Goal: Communication & Community: Answer question/provide support

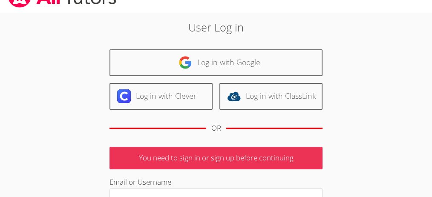
scroll to position [17, 0]
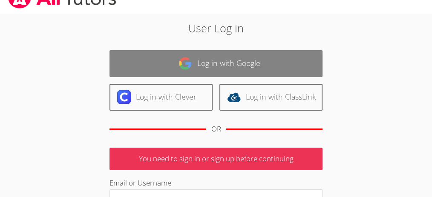
click at [227, 66] on link "Log in with Google" at bounding box center [215, 63] width 213 height 27
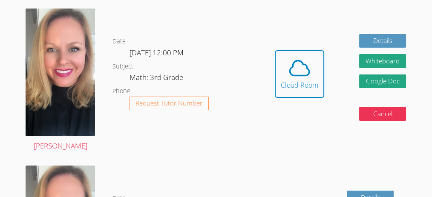
scroll to position [193, 0]
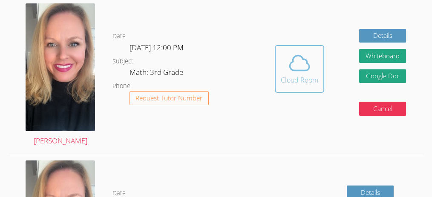
click at [311, 71] on icon at bounding box center [299, 63] width 24 height 24
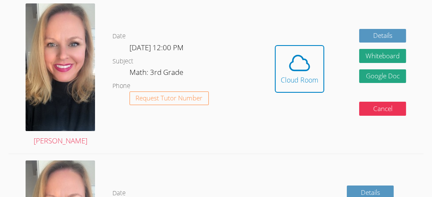
click at [322, 100] on div "Hidden Cloud Room" at bounding box center [299, 75] width 49 height 60
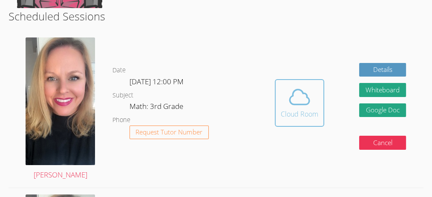
scroll to position [170, 0]
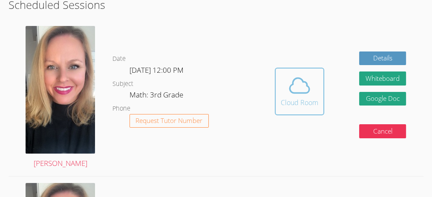
click at [299, 82] on icon at bounding box center [299, 86] width 24 height 24
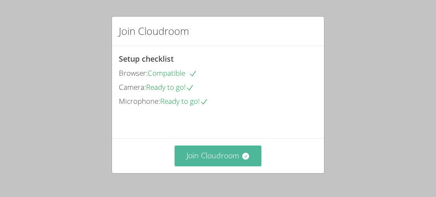
click at [233, 157] on button "Join Cloudroom" at bounding box center [218, 156] width 87 height 21
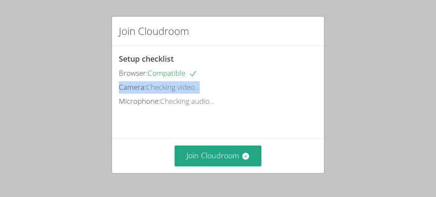
click at [273, 67] on div "Setup checklist Browser: Compatible Camera: Checking video... Microphone: Check…" at bounding box center [218, 80] width 198 height 55
click at [273, 67] on div "Browser: Compatible" at bounding box center [218, 73] width 198 height 12
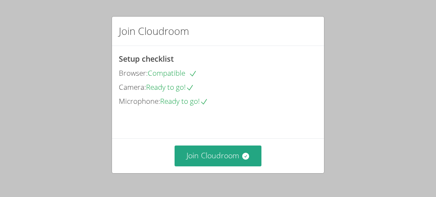
drag, startPoint x: 119, startPoint y: 87, endPoint x: 232, endPoint y: 80, distance: 112.7
click at [232, 80] on div "Setup checklist Browser: Compatible Camera: Ready to go! Microphone: Ready to g…" at bounding box center [218, 80] width 198 height 55
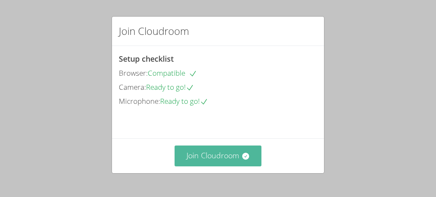
click at [236, 156] on button "Join Cloudroom" at bounding box center [218, 156] width 87 height 21
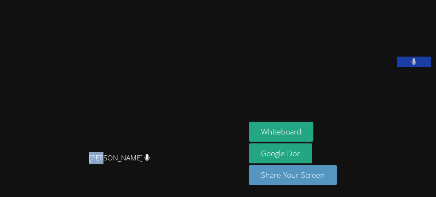
drag, startPoint x: 92, startPoint y: 152, endPoint x: 107, endPoint y: 157, distance: 15.8
click at [107, 157] on div "[PERSON_NAME]" at bounding box center [122, 166] width 239 height 34
drag, startPoint x: 111, startPoint y: 158, endPoint x: 175, endPoint y: 167, distance: 64.8
click at [175, 167] on div "Asia Mason" at bounding box center [122, 166] width 239 height 34
drag, startPoint x: 95, startPoint y: 157, endPoint x: 185, endPoint y: 186, distance: 94.0
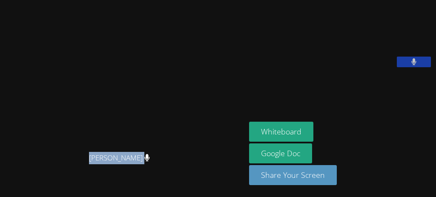
click at [185, 186] on div "Asia Mason Asia Mason" at bounding box center [122, 98] width 239 height 190
click at [123, 170] on div "Asia Mason" at bounding box center [122, 166] width 239 height 34
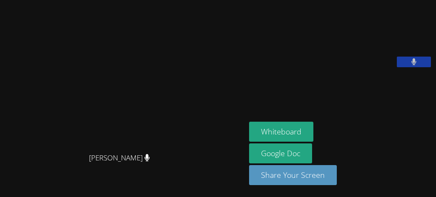
click at [95, 157] on div "Asia Mason" at bounding box center [122, 166] width 239 height 34
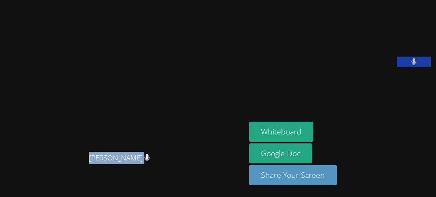
drag, startPoint x: 97, startPoint y: 158, endPoint x: 220, endPoint y: 164, distance: 123.7
click at [220, 164] on div "Asia Mason" at bounding box center [122, 166] width 239 height 34
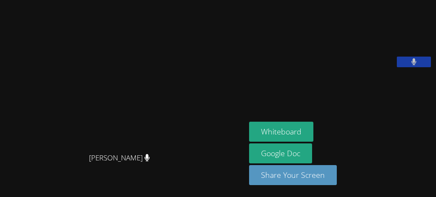
click at [196, 156] on div "Asia Mason" at bounding box center [122, 166] width 239 height 34
drag, startPoint x: 103, startPoint y: 6, endPoint x: 200, endPoint y: 37, distance: 102.1
click at [187, 37] on video at bounding box center [123, 81] width 128 height 135
click at [194, 156] on div "Asia Mason" at bounding box center [122, 166] width 239 height 34
click at [178, 169] on div at bounding box center [122, 166] width 239 height 34
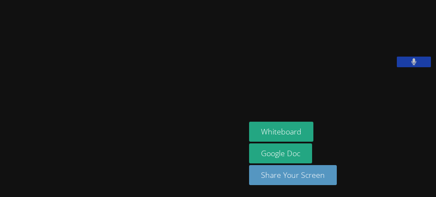
click at [175, 149] on div at bounding box center [122, 166] width 239 height 34
click at [187, 54] on video at bounding box center [123, 81] width 128 height 135
drag, startPoint x: 148, startPoint y: 2, endPoint x: 131, endPoint y: 17, distance: 22.3
click at [131, 17] on div "Asia Mason" at bounding box center [122, 98] width 239 height 190
click at [59, 144] on video at bounding box center [123, 81] width 128 height 135
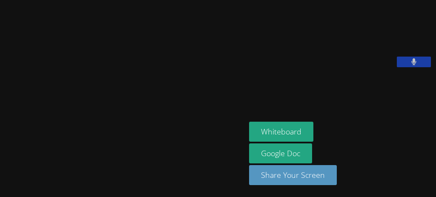
click at [0, 155] on main "Asia Mason" at bounding box center [123, 98] width 246 height 197
click at [144, 30] on video at bounding box center [123, 81] width 128 height 135
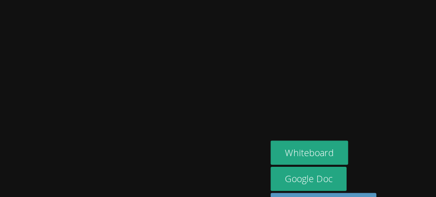
click at [144, 29] on video at bounding box center [123, 81] width 128 height 135
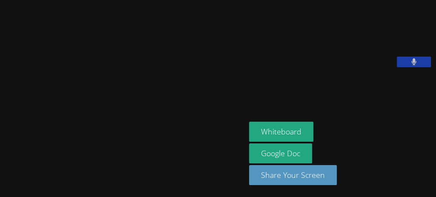
click at [436, 153] on aside "Rayan Rana Whiteboard Google Doc Share Your Screen" at bounding box center [341, 98] width 190 height 197
click at [436, 152] on aside "Rayan Rana Whiteboard Google Doc Share Your Screen" at bounding box center [341, 98] width 190 height 197
click at [436, 151] on aside "Rayan Rana Whiteboard Google Doc Share Your Screen" at bounding box center [341, 98] width 190 height 197
click at [320, 134] on div "Whiteboard Google Doc Share Your Screen" at bounding box center [341, 157] width 184 height 70
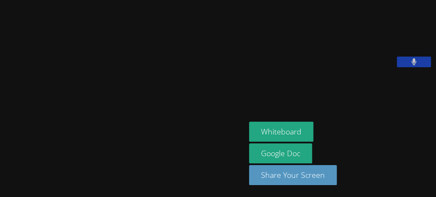
click at [407, 67] on button at bounding box center [414, 62] width 34 height 11
click at [421, 67] on button at bounding box center [414, 62] width 34 height 11
click at [320, 128] on div "Whiteboard Google Doc Share Your Screen" at bounding box center [341, 157] width 184 height 70
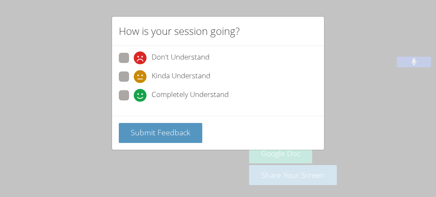
click at [140, 92] on icon at bounding box center [140, 95] width 13 height 13
click at [140, 92] on input "Completely Understand" at bounding box center [137, 93] width 7 height 7
radio input "true"
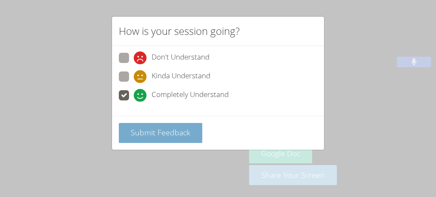
click at [165, 133] on span "Submit Feedback" at bounding box center [161, 132] width 60 height 10
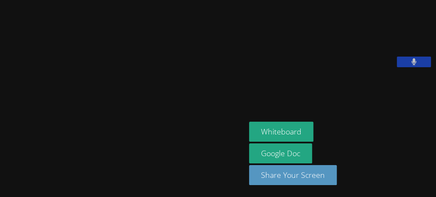
click at [161, 135] on video at bounding box center [123, 81] width 128 height 135
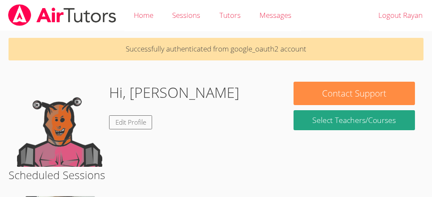
scroll to position [170, 0]
